Goal: Task Accomplishment & Management: Manage account settings

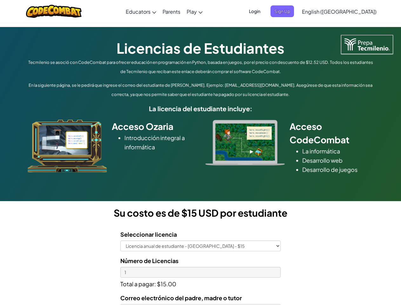
click at [201, 152] on div at bounding box center [245, 143] width 89 height 46
click at [264, 11] on span "Login" at bounding box center [254, 11] width 19 height 12
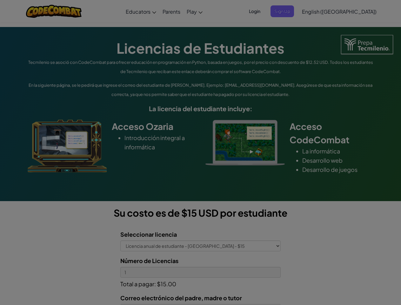
click at [293, 11] on div at bounding box center [200, 152] width 401 height 305
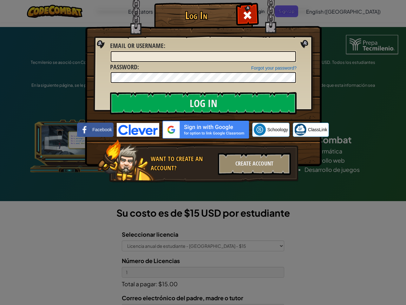
click at [321, 11] on div "Log In Unknown Error Email or Username : Forgot your password? Password : Log I…" at bounding box center [203, 152] width 406 height 305
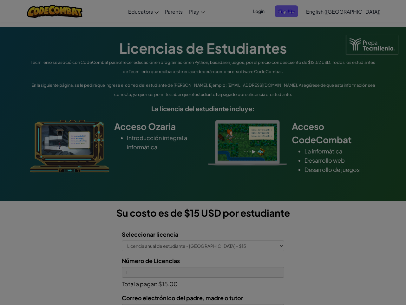
click at [321, 11] on div "Log In Unknown Error Email or Username : Forgot your password? Password : Log I…" at bounding box center [203, 152] width 406 height 305
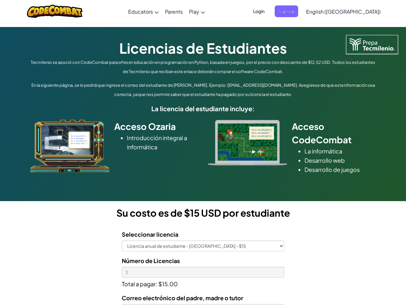
click at [355, 11] on div at bounding box center [203, 152] width 406 height 305
